Goal: Transaction & Acquisition: Purchase product/service

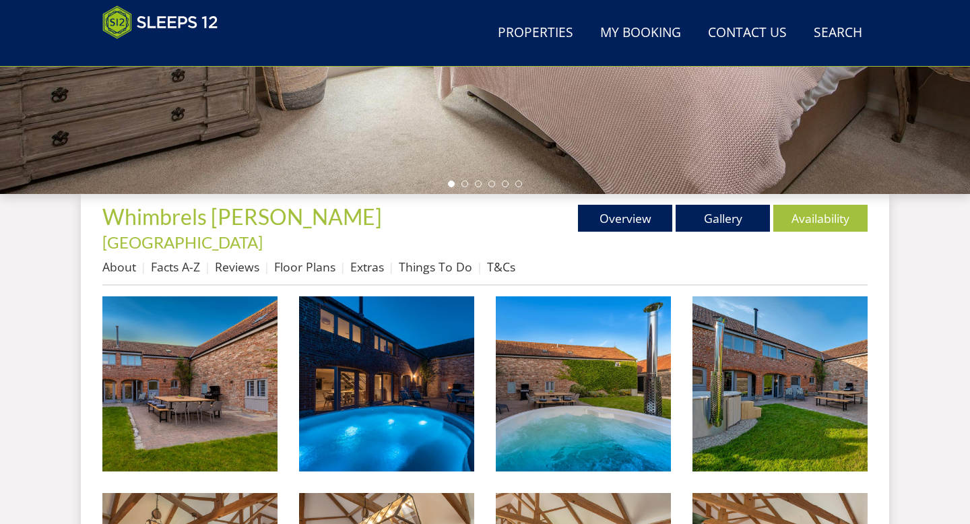
scroll to position [373, 0]
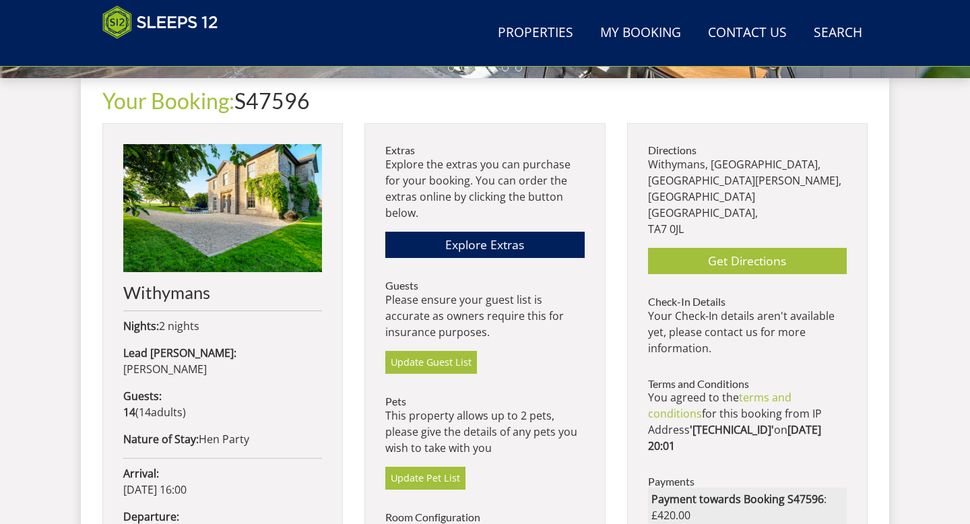
scroll to position [486, 0]
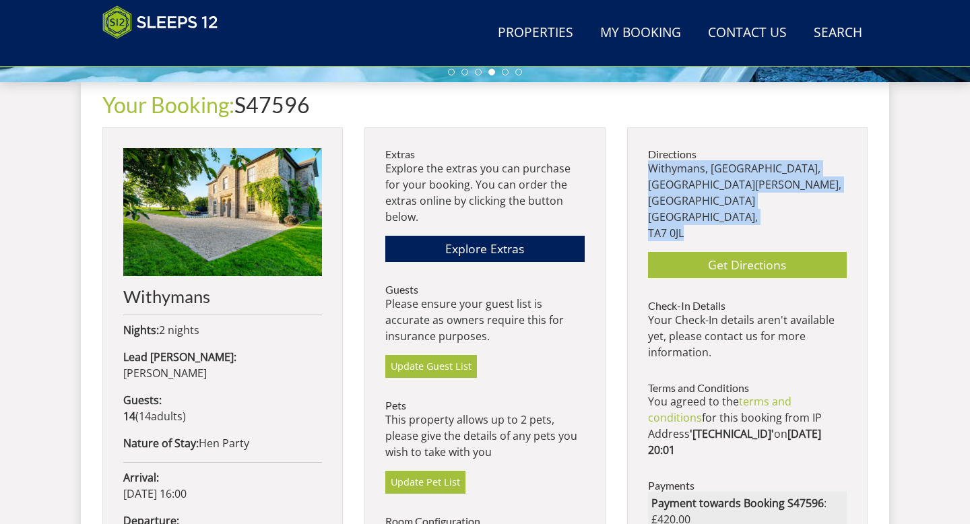
drag, startPoint x: 689, startPoint y: 220, endPoint x: 651, endPoint y: 166, distance: 65.6
click at [651, 166] on p "Withymans, [STREET_ADDRESS][PERSON_NAME]" at bounding box center [747, 200] width 199 height 81
copy p "Withymans, [STREET_ADDRESS][PERSON_NAME]"
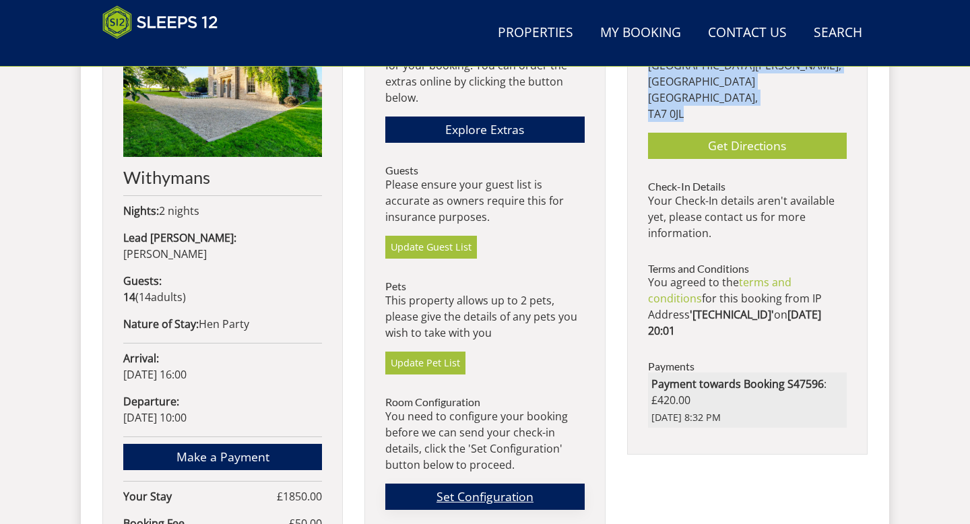
scroll to position [604, 0]
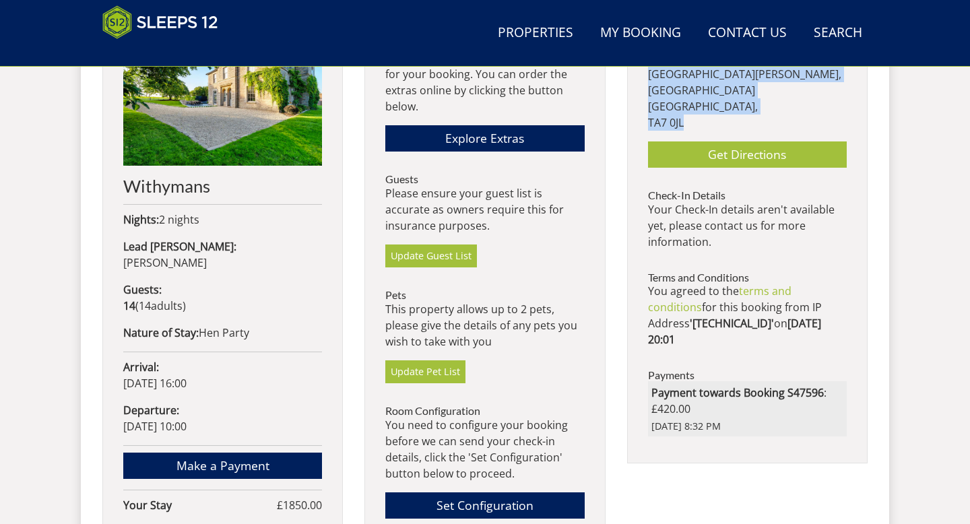
click at [591, 290] on div "Extras Explore the extras you can purchase for your booking. You can order the …" at bounding box center [484, 366] width 240 height 699
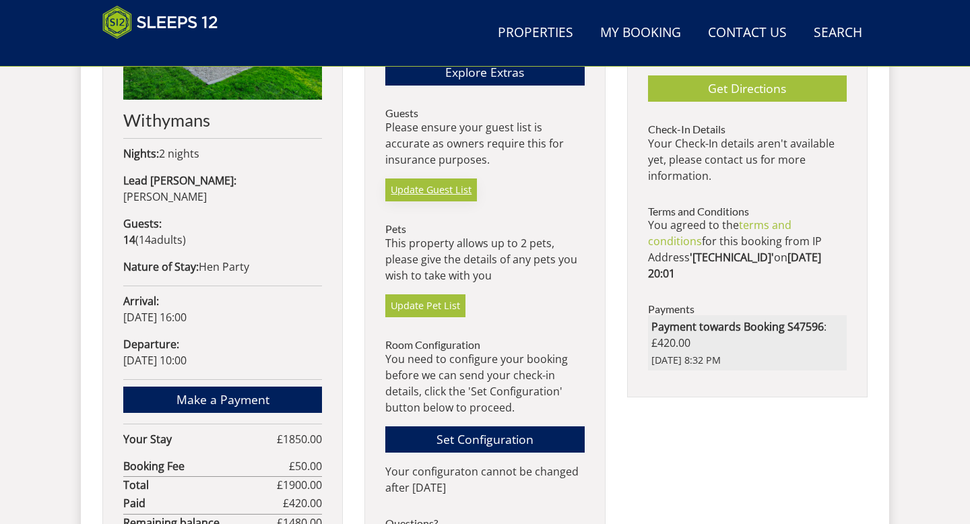
scroll to position [658, 0]
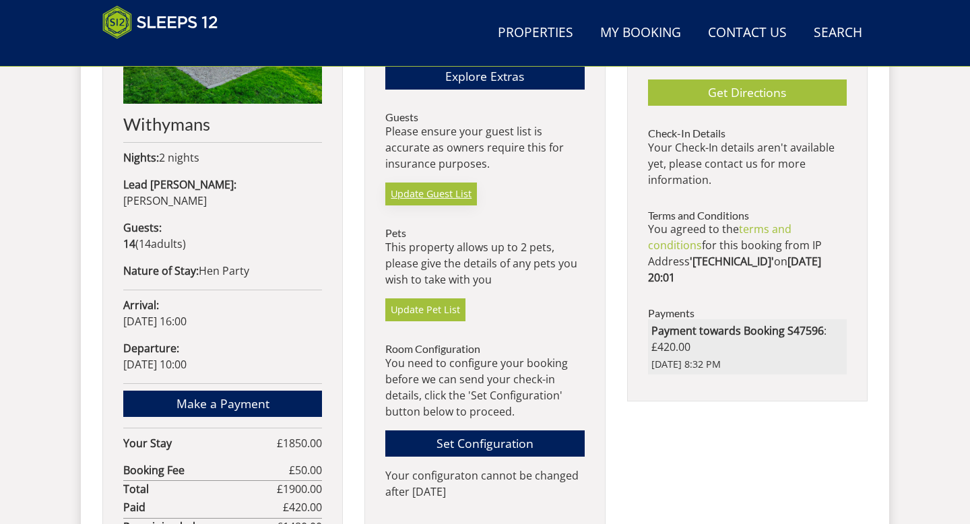
click at [430, 193] on link "Update Guest List" at bounding box center [431, 194] width 92 height 23
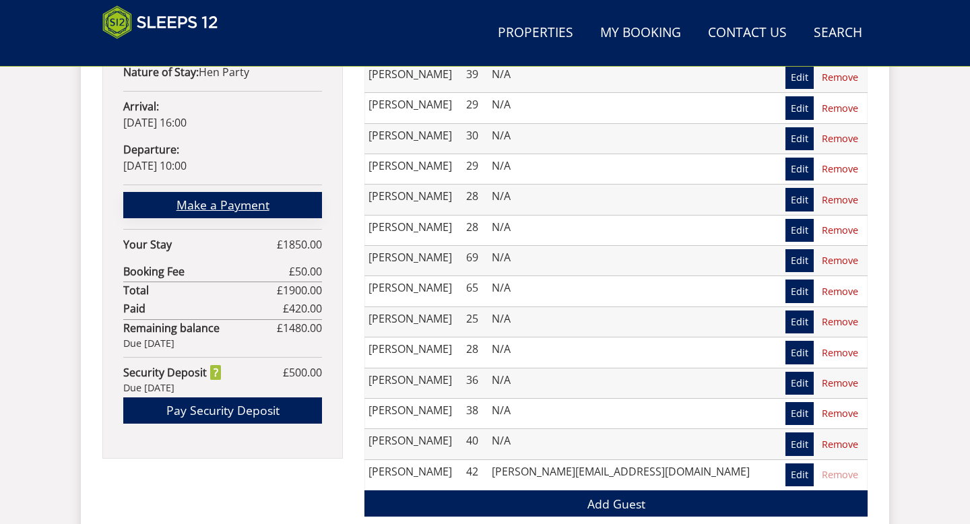
scroll to position [858, 0]
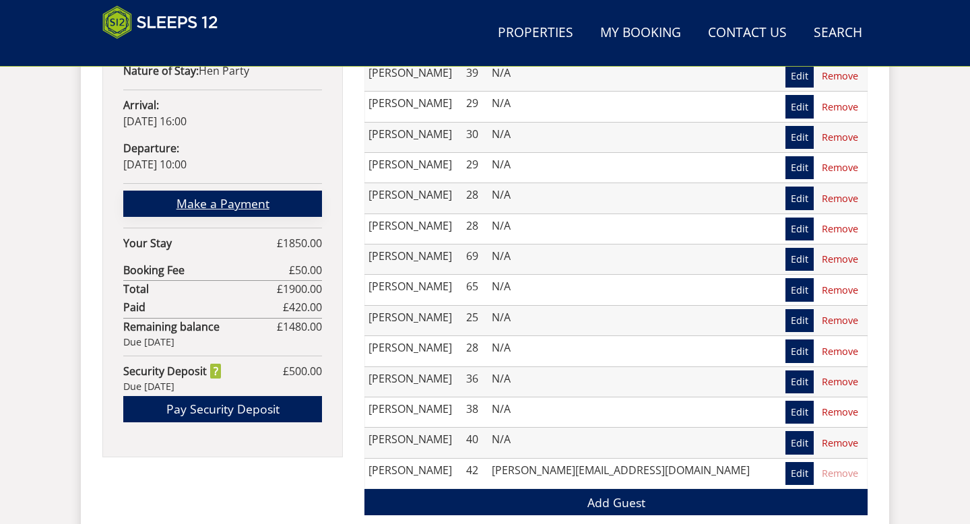
click at [284, 191] on link "Make a Payment" at bounding box center [222, 204] width 199 height 26
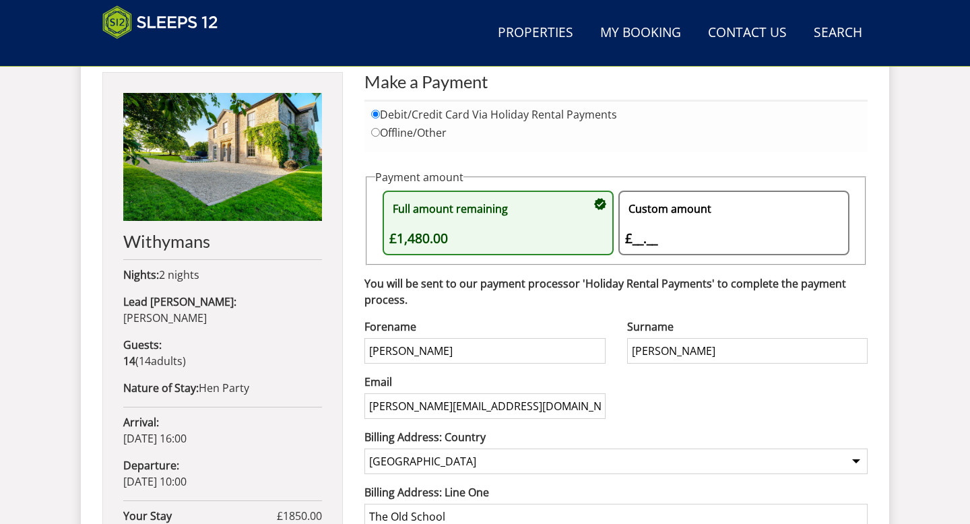
scroll to position [513, 0]
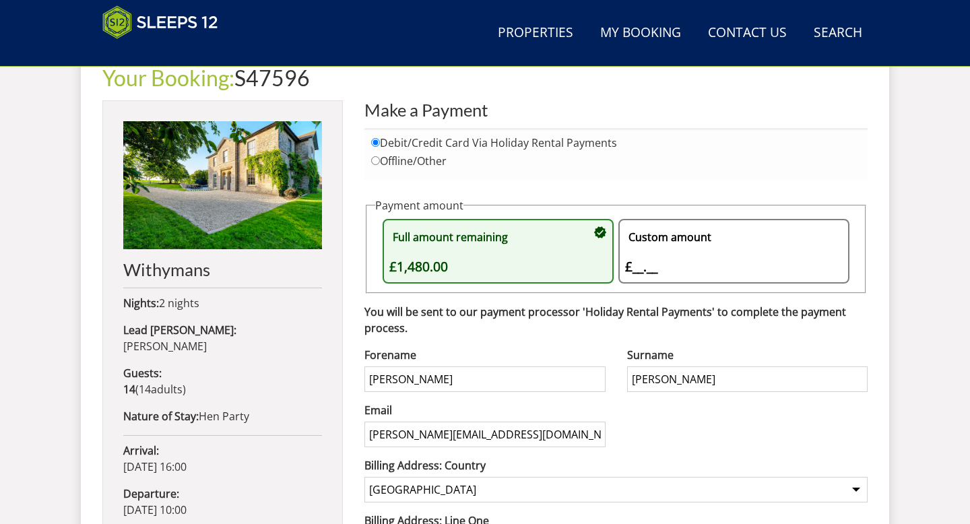
click at [581, 167] on label "Offline/Other" at bounding box center [616, 161] width 490 height 13
click at [380, 165] on input "Offline/Other" at bounding box center [375, 160] width 9 height 9
radio input "true"
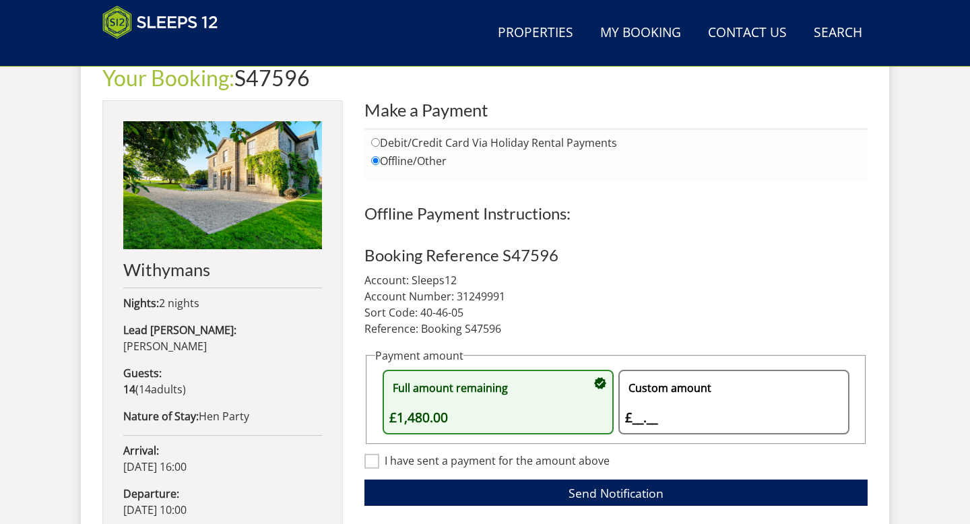
click at [575, 145] on label "Debit/Credit Card Via Holiday Rental Payments" at bounding box center [616, 143] width 490 height 13
click at [380, 145] on input "Debit/Credit Card Via Holiday Rental Payments" at bounding box center [375, 142] width 9 height 9
radio input "true"
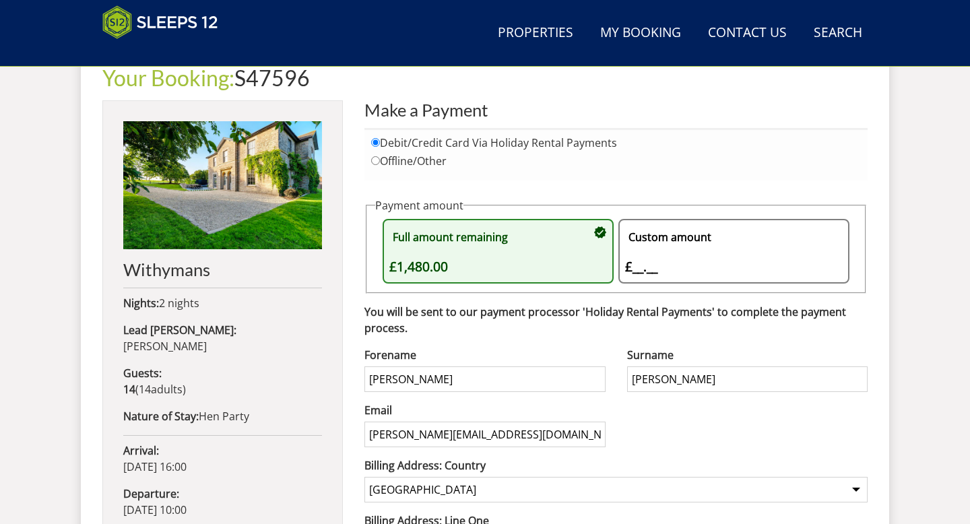
click at [474, 339] on div "You will be sent to our payment processor 'Holiday Rental Payments' to complete…" at bounding box center [615, 519] width 503 height 430
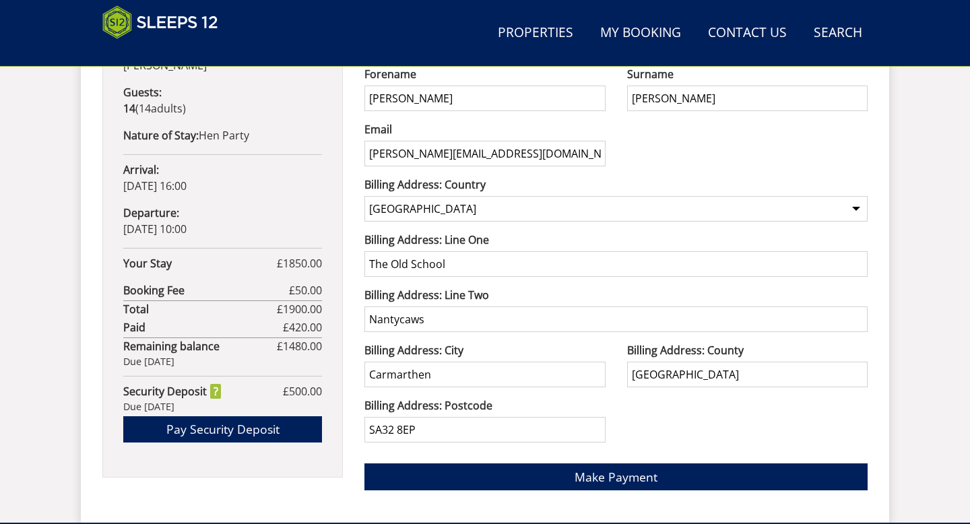
scroll to position [800, 0]
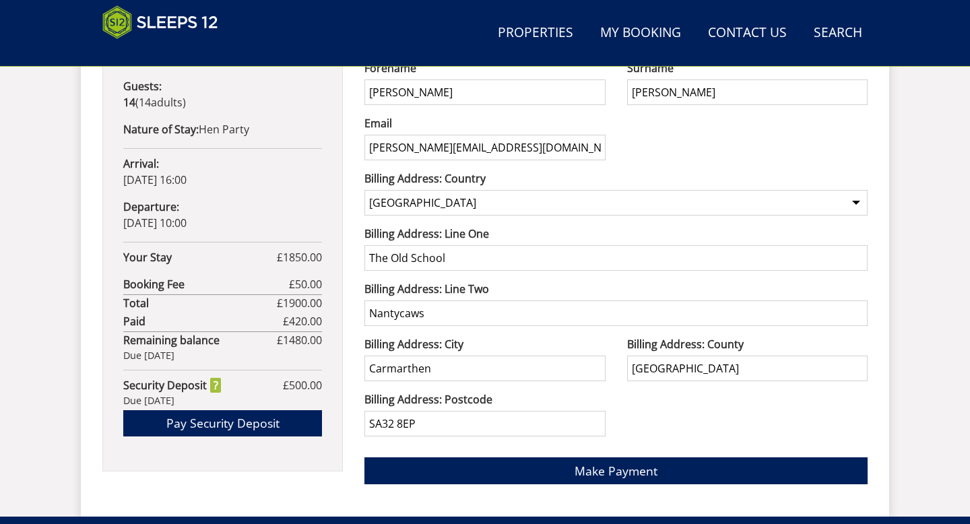
click at [350, 363] on div "Your Booking: S47596 Withymans Nights: 2 nights Lead [PERSON_NAME]: [PERSON_NAM…" at bounding box center [484, 131] width 765 height 727
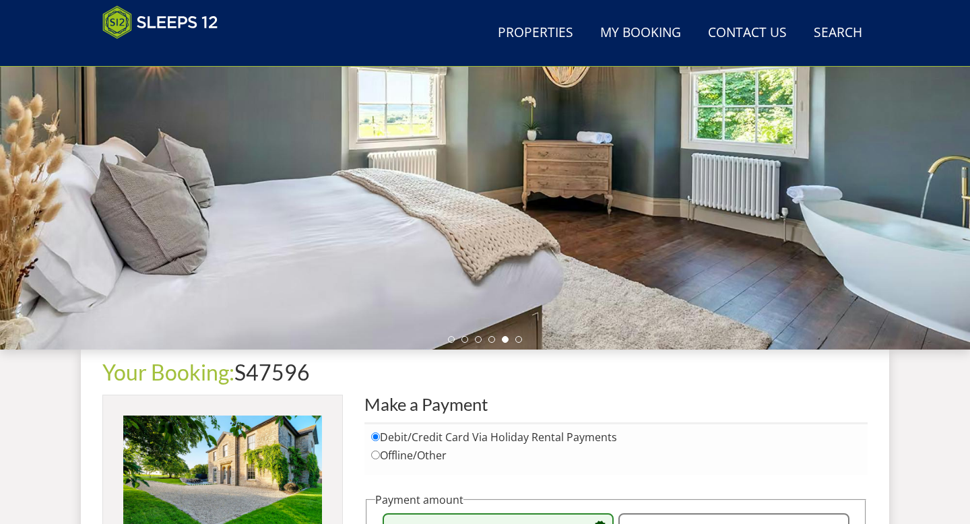
scroll to position [214, 0]
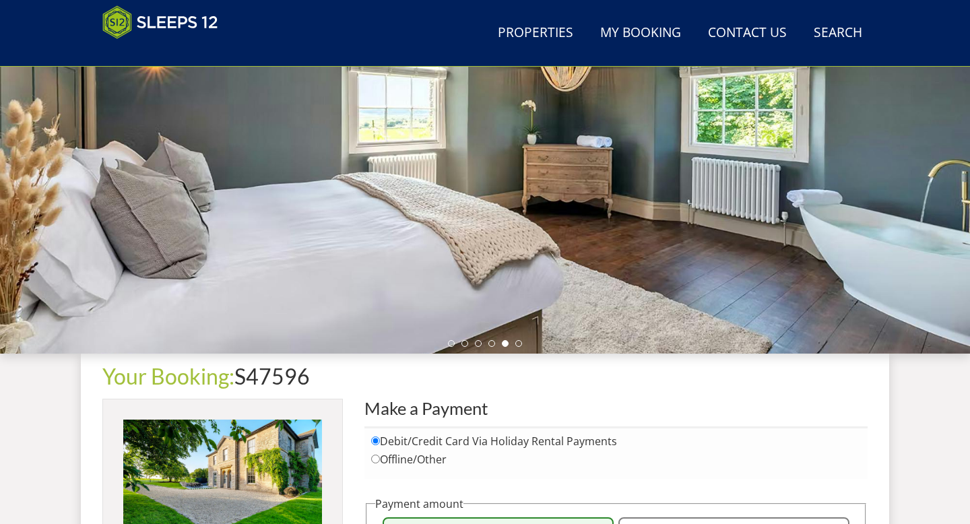
click at [493, 347] on div at bounding box center [485, 118] width 970 height 472
click at [492, 340] on li at bounding box center [491, 343] width 7 height 7
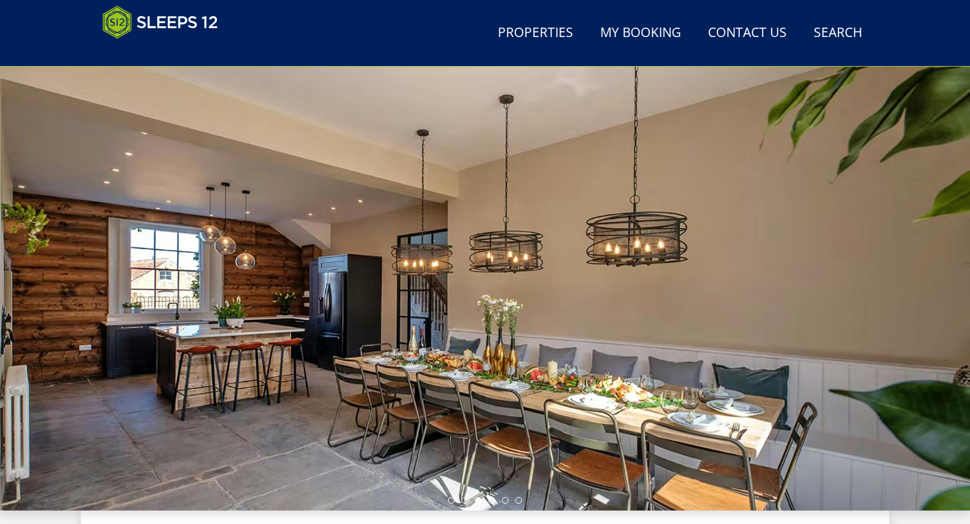
scroll to position [0, 0]
